Goal: Complete application form: Complete application form

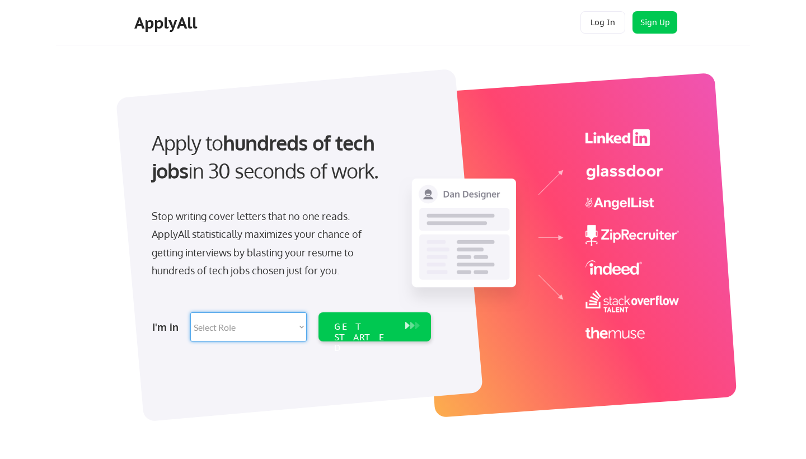
select select ""sales0""
click at [399, 326] on div "GET STARTED" at bounding box center [374, 326] width 112 height 29
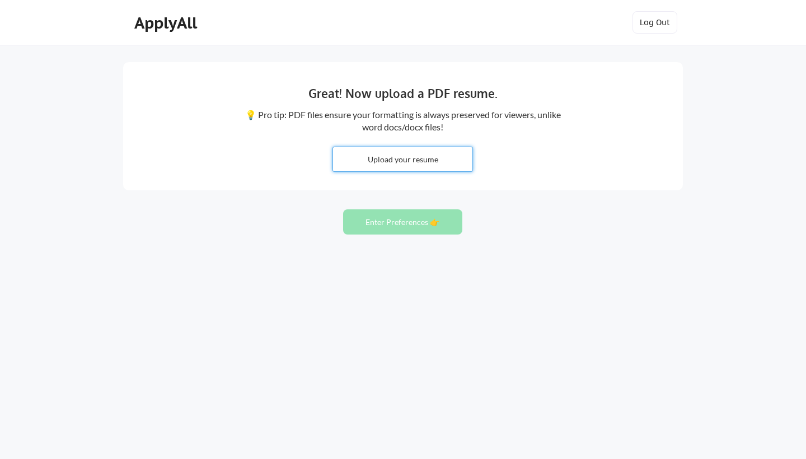
click at [435, 160] on input "file" at bounding box center [402, 159] width 139 height 24
type input "C:\fakepath\CARLOS MARTINEZ.pdf"
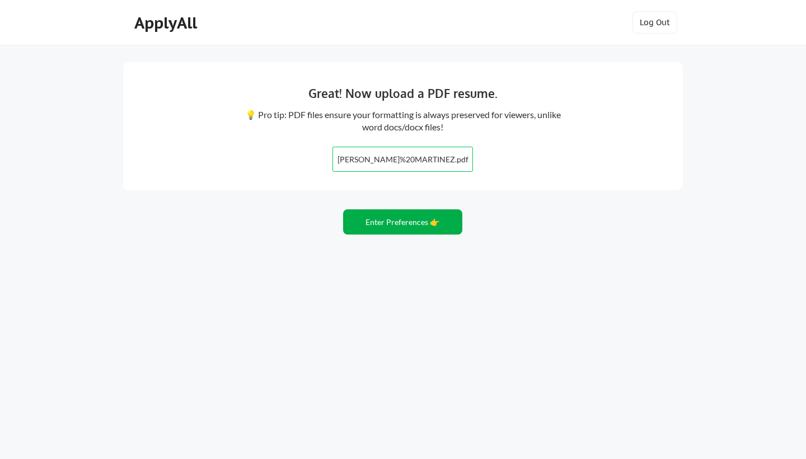
click at [408, 221] on button "Enter Preferences 👉" at bounding box center [402, 221] width 119 height 25
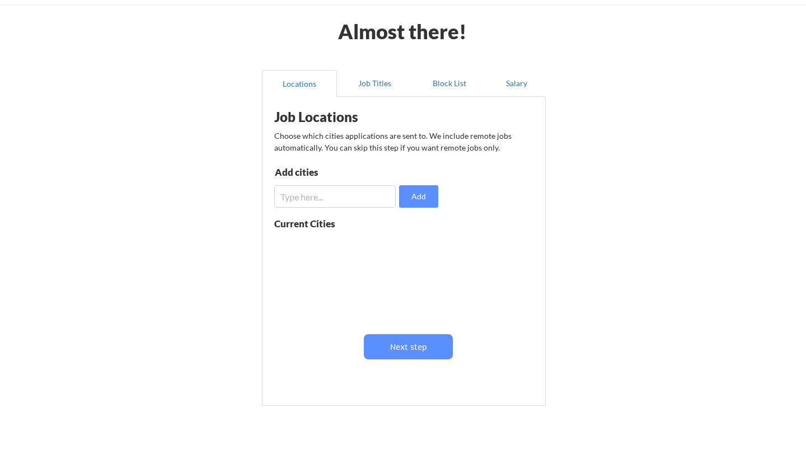
scroll to position [48, 0]
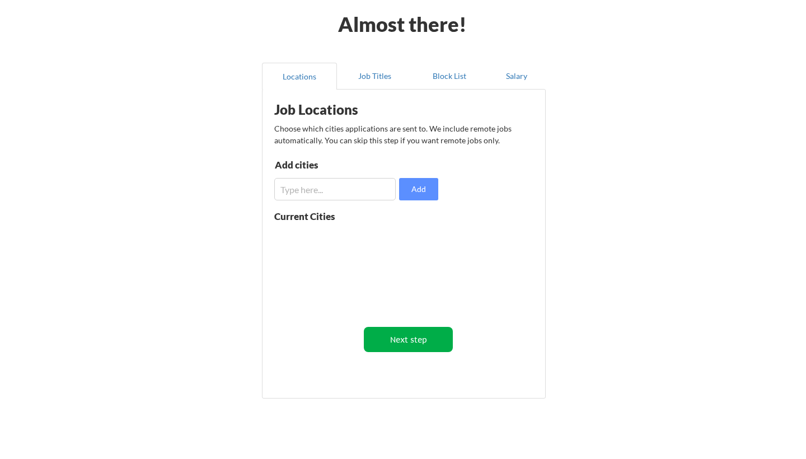
click at [448, 342] on button "Next step" at bounding box center [408, 339] width 89 height 25
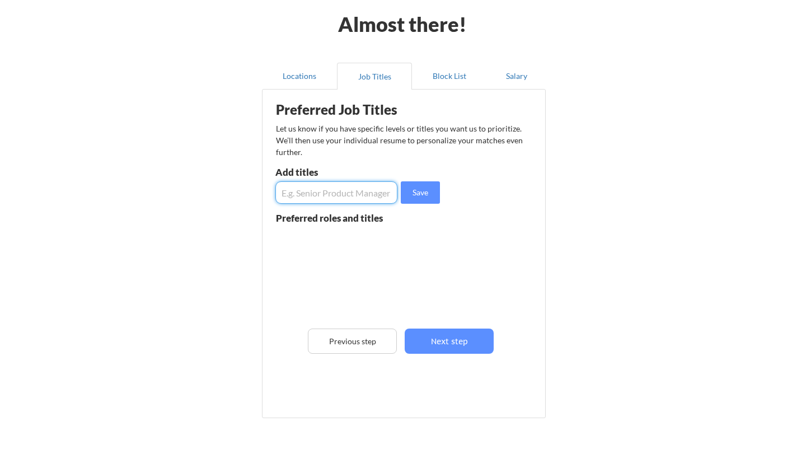
click at [306, 200] on input "input" at bounding box center [336, 192] width 122 height 22
type input "Regional Sales Manager"
click at [437, 341] on button "Next step" at bounding box center [448, 340] width 89 height 25
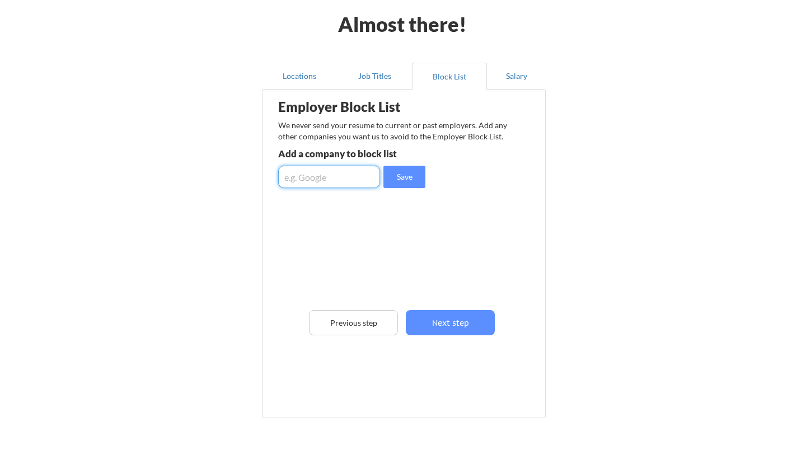
click at [324, 179] on input "input" at bounding box center [329, 177] width 102 height 22
type input "BAK Food Equipment"
click at [414, 185] on button "Save" at bounding box center [404, 177] width 42 height 22
click at [339, 176] on input "input" at bounding box center [329, 177] width 102 height 22
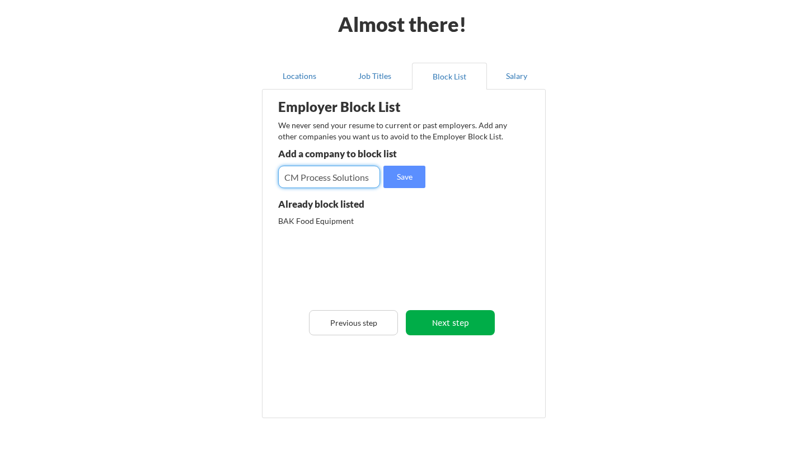
type input "CM Process Solutions"
click at [467, 324] on button "Next step" at bounding box center [450, 322] width 89 height 25
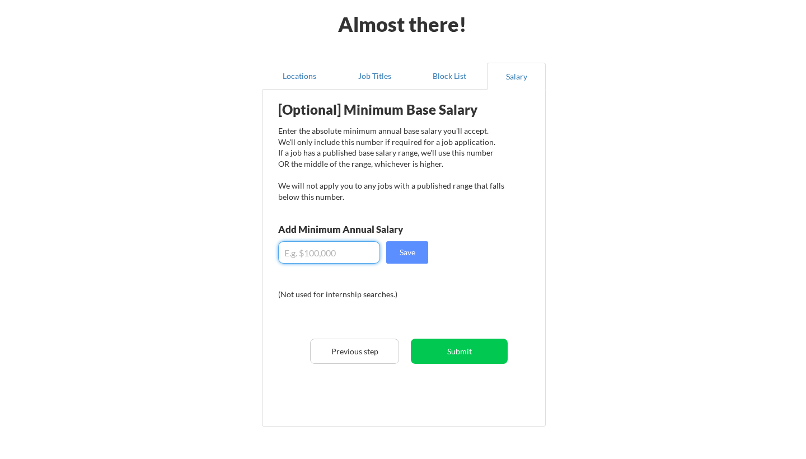
click at [343, 257] on input "input" at bounding box center [329, 252] width 102 height 22
type input "$115,000"
click at [410, 249] on button "Save" at bounding box center [407, 252] width 42 height 22
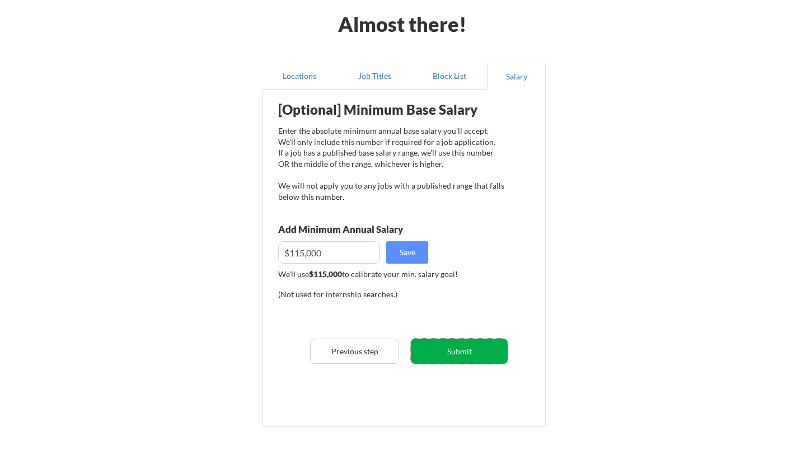
click at [486, 351] on button "Submit" at bounding box center [459, 350] width 97 height 25
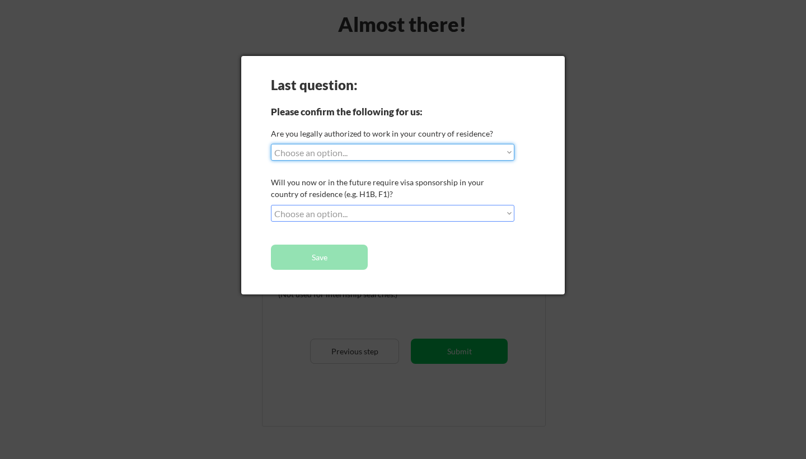
select select ""yes__i_am_a_[DEMOGRAPHIC_DATA]""
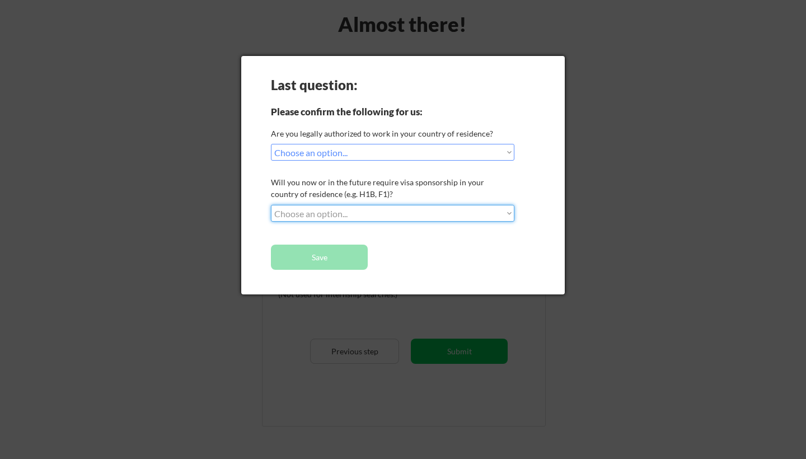
select select ""no__i_will_not_need_sponsorship""
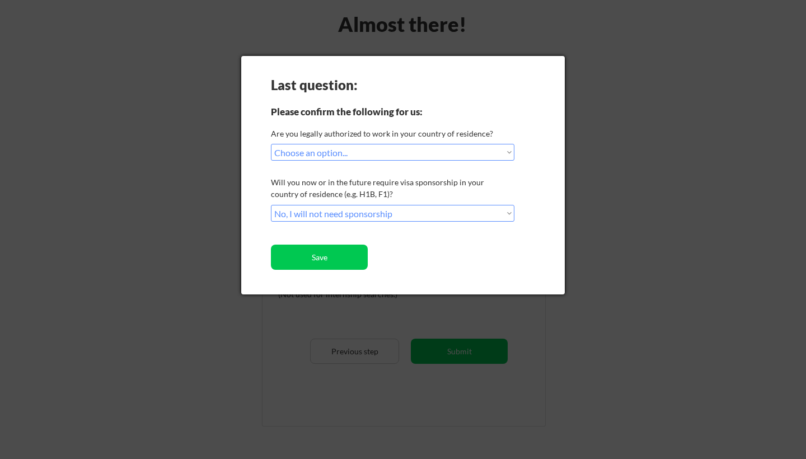
click at [370, 256] on div "Last question: Please confirm the following for us: Are you legally authorized …" at bounding box center [402, 175] width 323 height 238
click at [352, 262] on button "Save" at bounding box center [319, 256] width 97 height 25
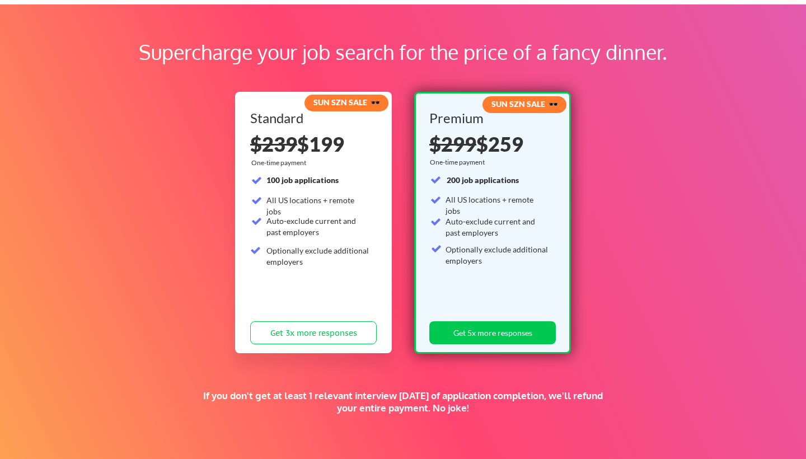
scroll to position [40, 0]
